Goal: Leave review/rating: Leave review/rating

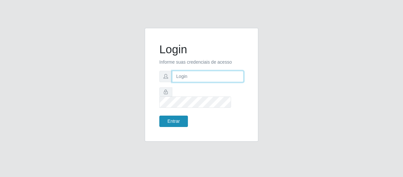
type input "[EMAIL_ADDRESS][DOMAIN_NAME]"
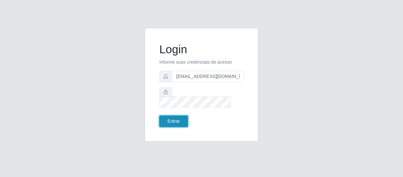
click at [169, 117] on button "Entrar" at bounding box center [173, 120] width 29 height 11
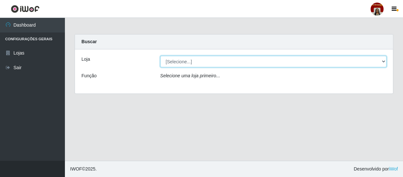
click at [187, 66] on select "[Selecione...] Mar Vermelho - Loja 04" at bounding box center [273, 61] width 226 height 11
select select "251"
click at [160, 56] on select "[Selecione...] Mar Vermelho - Loja 04" at bounding box center [273, 61] width 226 height 11
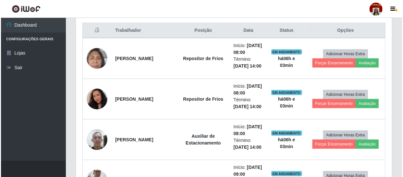
scroll to position [236, 0]
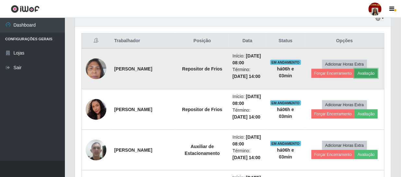
click at [359, 72] on button "Avaliação" at bounding box center [366, 73] width 23 height 9
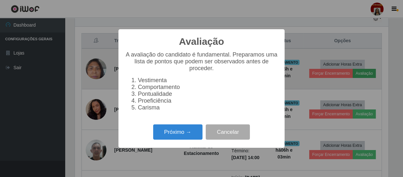
scroll to position [135, 313]
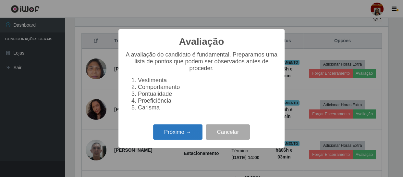
click at [194, 136] on button "Próximo →" at bounding box center [177, 131] width 49 height 15
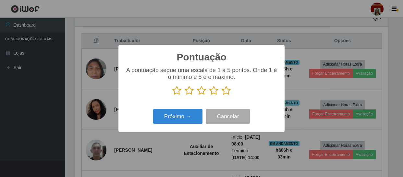
click at [223, 92] on icon at bounding box center [226, 91] width 9 height 10
click at [222, 95] on input "radio" at bounding box center [222, 95] width 0 height 0
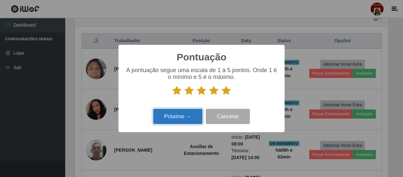
click at [188, 116] on button "Próximo →" at bounding box center [177, 116] width 49 height 15
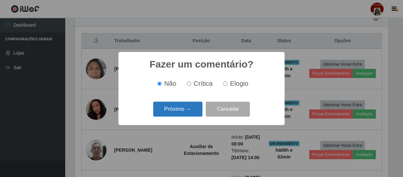
click at [191, 112] on button "Próximo →" at bounding box center [177, 109] width 49 height 15
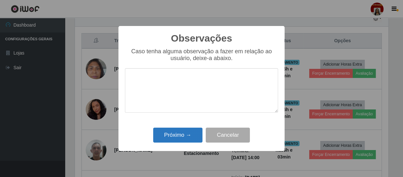
drag, startPoint x: 185, startPoint y: 125, endPoint x: 180, endPoint y: 135, distance: 10.9
click at [184, 127] on div "Observações × Caso tenha alguma observação a fazer em relação ao usuário, deixe…" at bounding box center [201, 88] width 166 height 125
click at [180, 135] on button "Próximo →" at bounding box center [177, 134] width 49 height 15
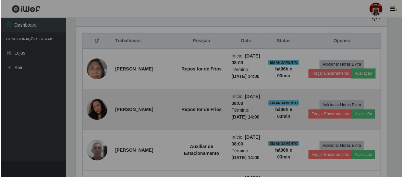
scroll to position [135, 316]
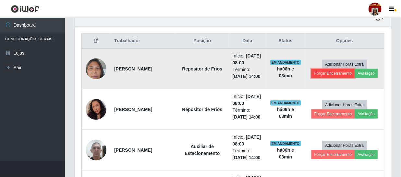
click at [335, 69] on button "Forçar Encerramento" at bounding box center [332, 73] width 43 height 9
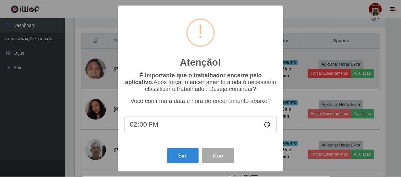
scroll to position [135, 313]
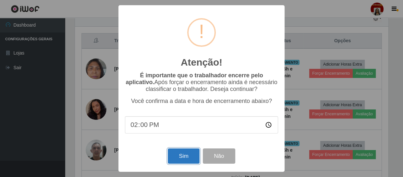
click at [185, 158] on button "Sim" at bounding box center [183, 155] width 31 height 15
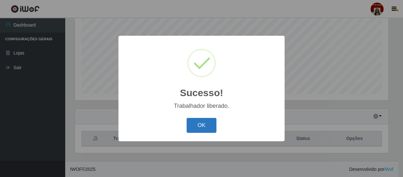
click at [200, 133] on button "OK" at bounding box center [202, 125] width 30 height 15
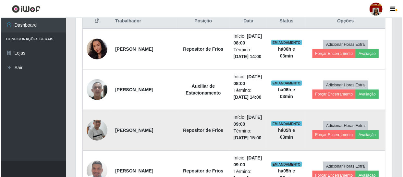
scroll to position [256, 0]
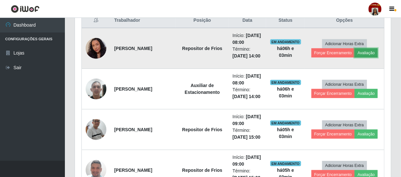
click at [369, 53] on button "Avaliação" at bounding box center [366, 52] width 23 height 9
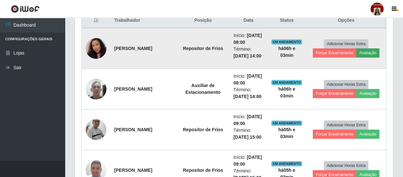
scroll to position [135, 313]
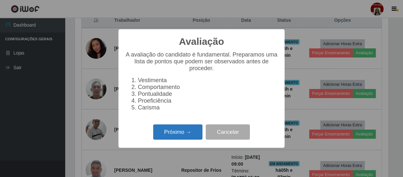
click at [193, 134] on button "Próximo →" at bounding box center [177, 131] width 49 height 15
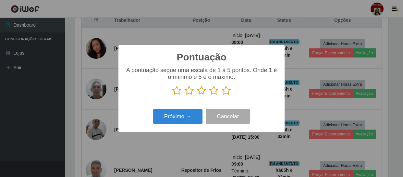
scroll to position [324253, 324074]
click at [228, 94] on icon at bounding box center [226, 91] width 9 height 10
click at [222, 95] on input "radio" at bounding box center [222, 95] width 0 height 0
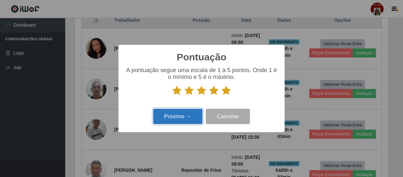
click at [183, 120] on button "Próximo →" at bounding box center [177, 116] width 49 height 15
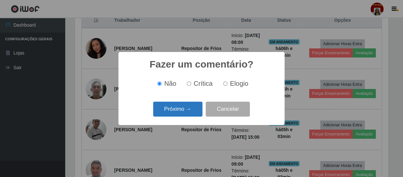
click at [196, 113] on button "Próximo →" at bounding box center [177, 109] width 49 height 15
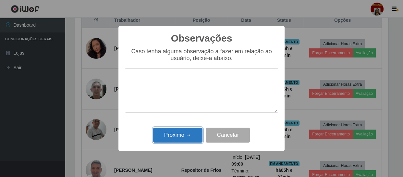
drag, startPoint x: 190, startPoint y: 135, endPoint x: 244, endPoint y: 94, distance: 67.5
click at [191, 131] on button "Próximo →" at bounding box center [177, 134] width 49 height 15
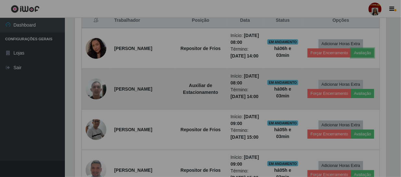
scroll to position [135, 316]
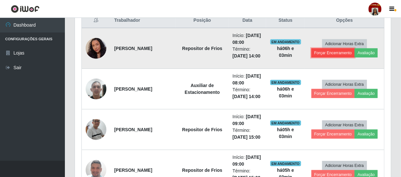
click at [331, 54] on button "Forçar Encerramento" at bounding box center [332, 52] width 43 height 9
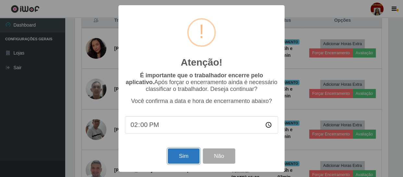
click at [173, 156] on button "Sim" at bounding box center [183, 155] width 31 height 15
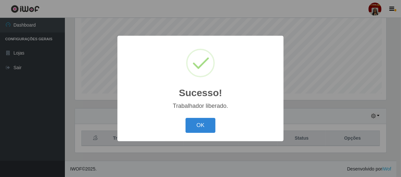
scroll to position [0, 0]
click at [214, 125] on button "OK" at bounding box center [202, 125] width 30 height 15
